Goal: Task Accomplishment & Management: Use online tool/utility

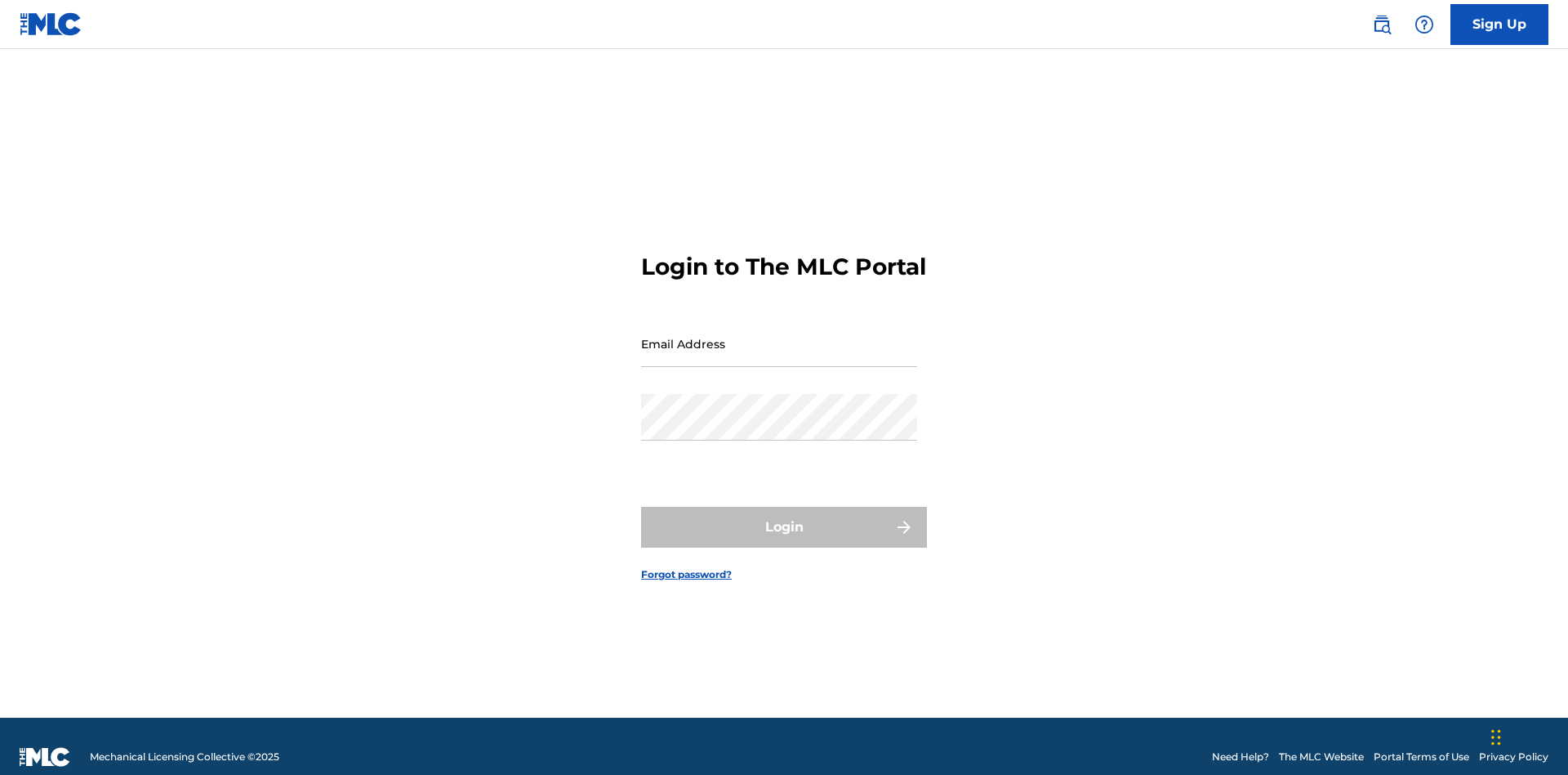
scroll to position [22, 0]
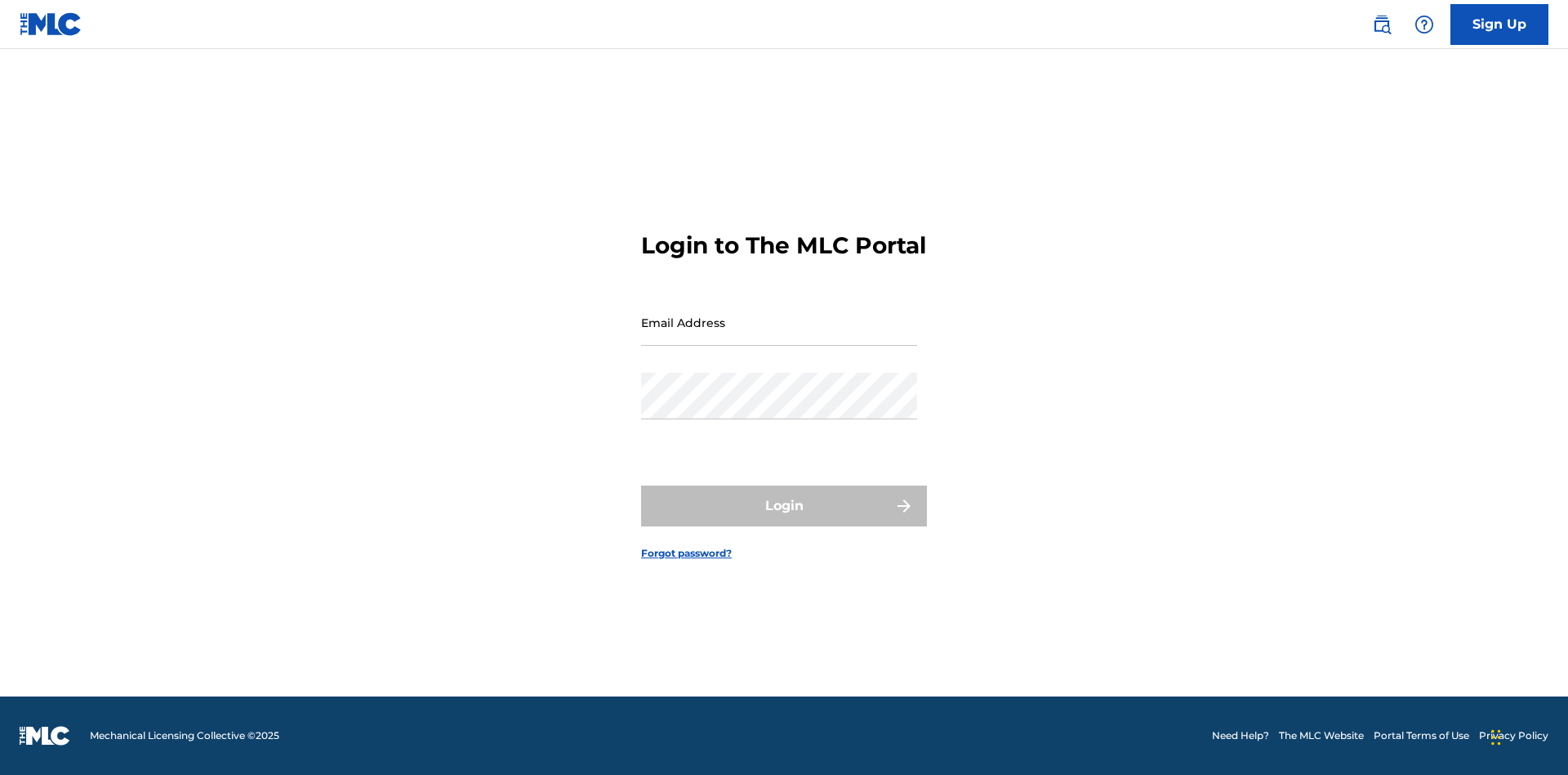
click at [779, 336] on input "Email Address" at bounding box center [779, 323] width 276 height 47
type input "[EMAIL_ADDRESS][DOMAIN_NAME]"
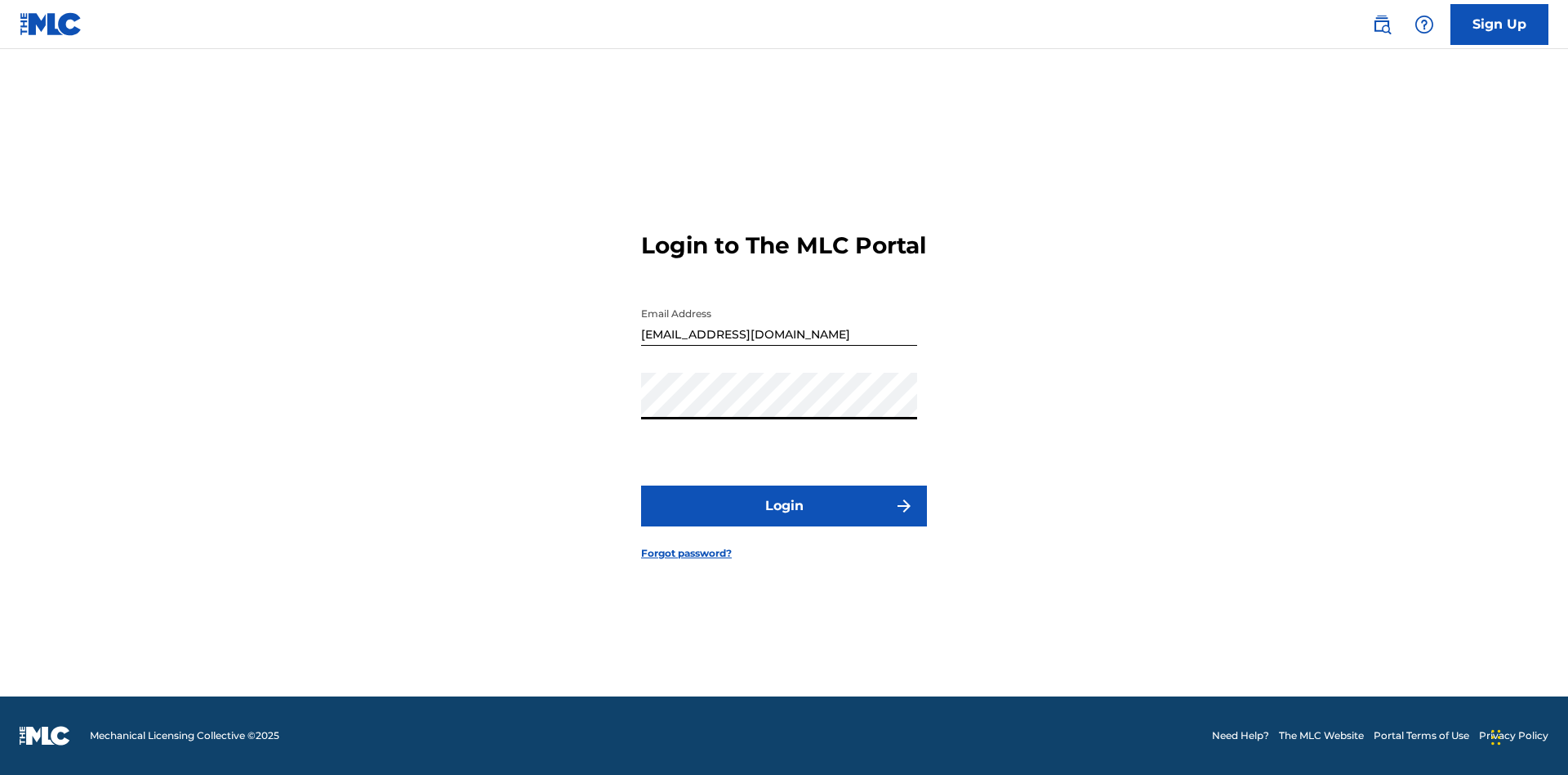
click at [784, 520] on button "Login" at bounding box center [784, 506] width 286 height 41
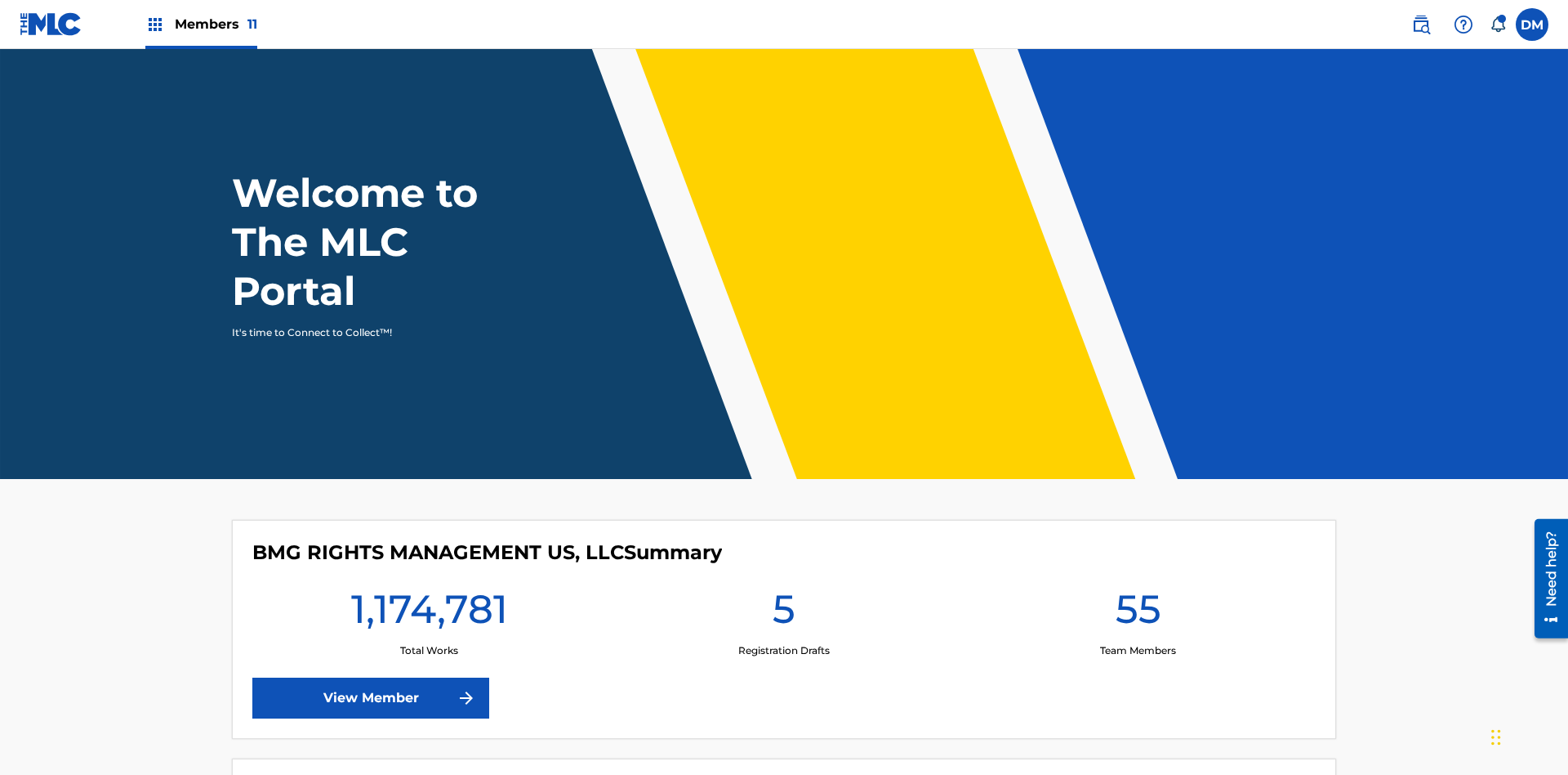
click at [201, 23] on span "Members 11" at bounding box center [216, 24] width 83 height 19
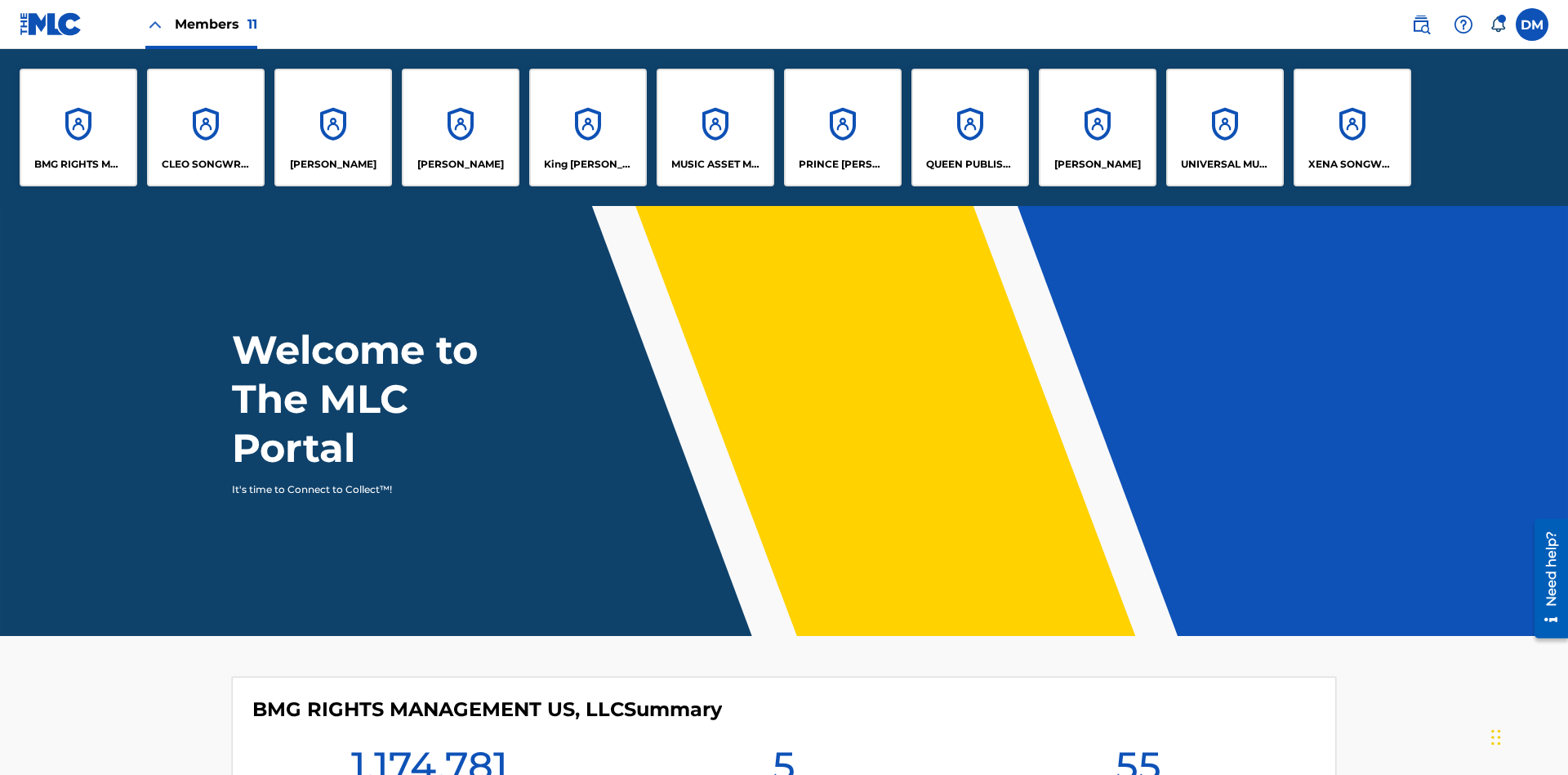
click at [587, 164] on p "King [PERSON_NAME]" at bounding box center [588, 164] width 89 height 15
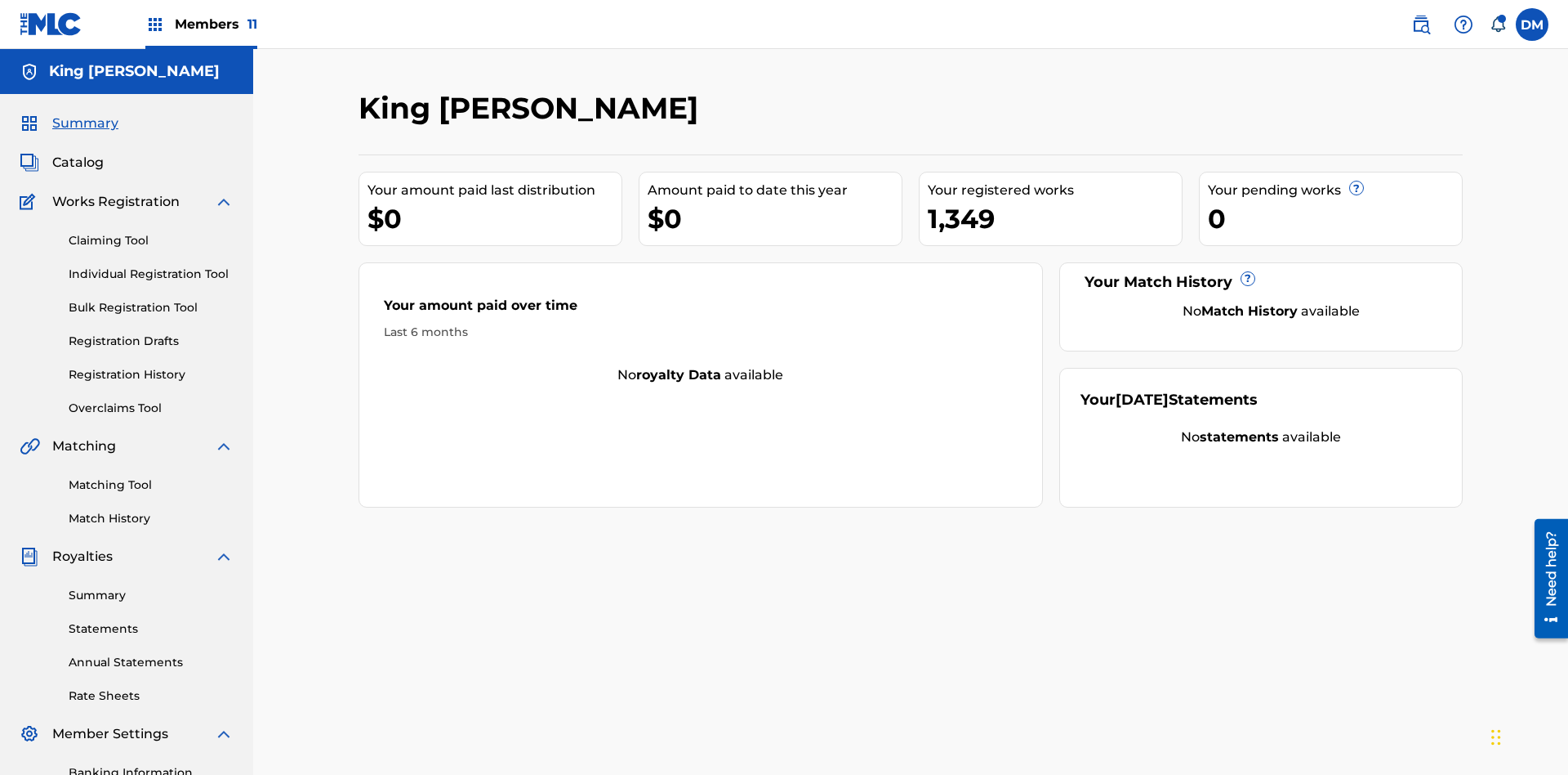
click at [151, 299] on link "Bulk Registration Tool" at bounding box center [151, 308] width 165 height 17
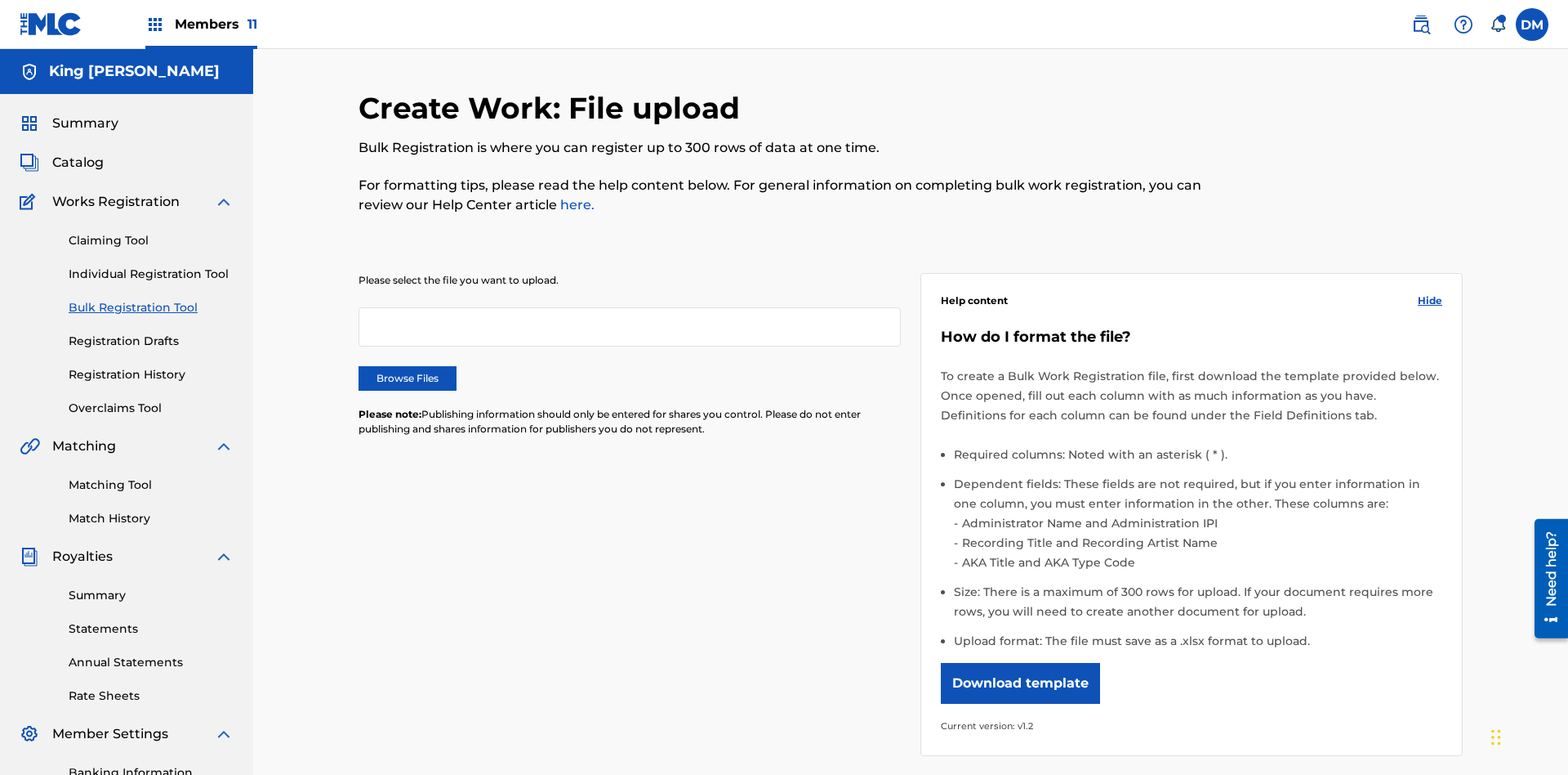
scroll to position [0, 358]
